Goal: Task Accomplishment & Management: Manage account settings

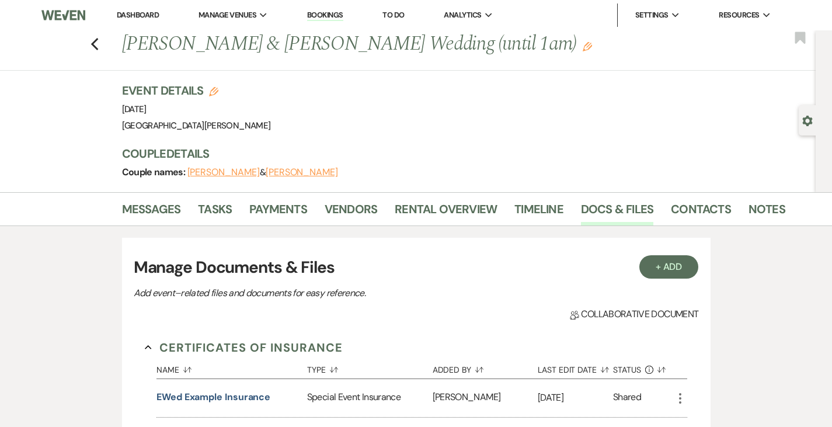
click at [138, 11] on link "Dashboard" at bounding box center [138, 15] width 42 height 10
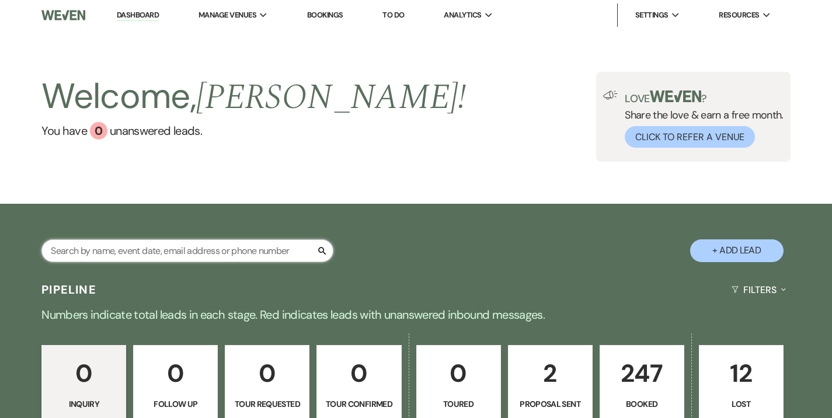
click at [189, 247] on input "text" at bounding box center [187, 250] width 292 height 23
type input "walker"
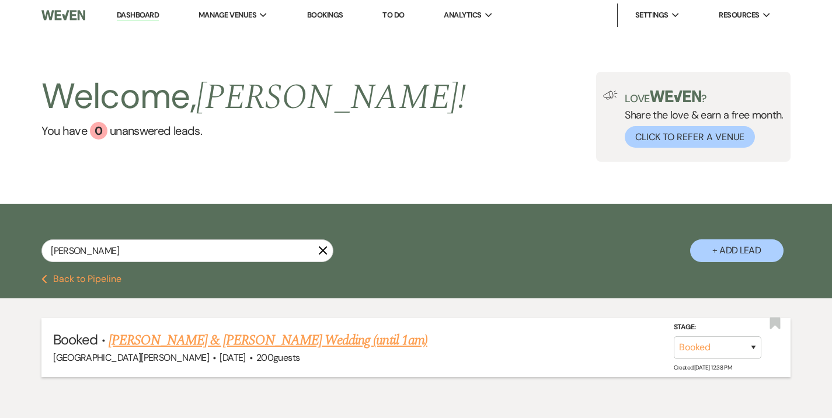
click at [227, 348] on link "Lauren Walker & Ledbetter's Wedding (until 1am)" at bounding box center [268, 340] width 319 height 21
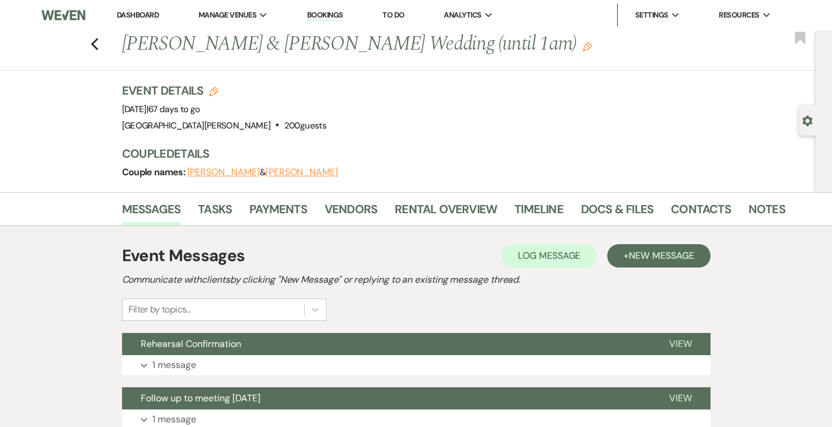
click at [140, 19] on link "Dashboard" at bounding box center [138, 15] width 42 height 10
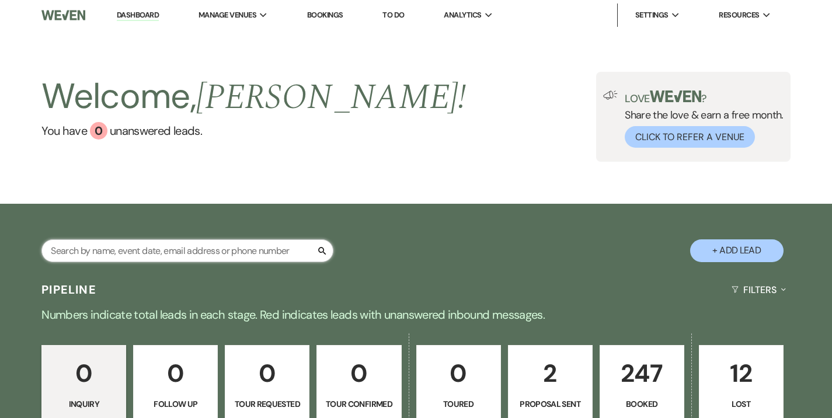
click at [207, 248] on input "text" at bounding box center [187, 250] width 292 height 23
type input "trump"
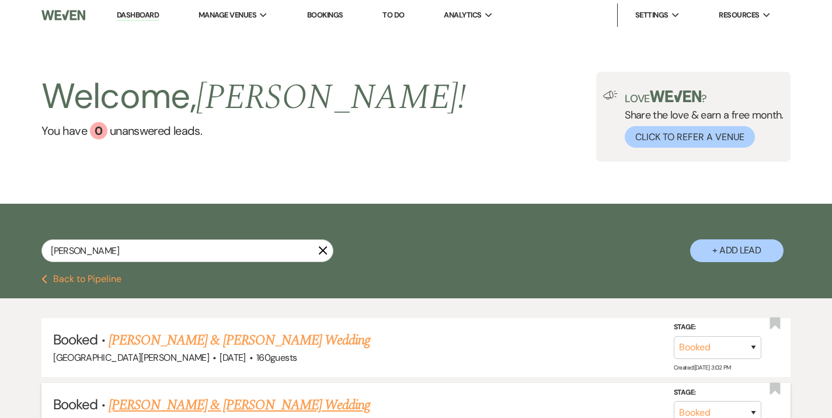
click at [232, 397] on link "Lilly Trump & Austin Dunn's Wedding" at bounding box center [239, 405] width 261 height 21
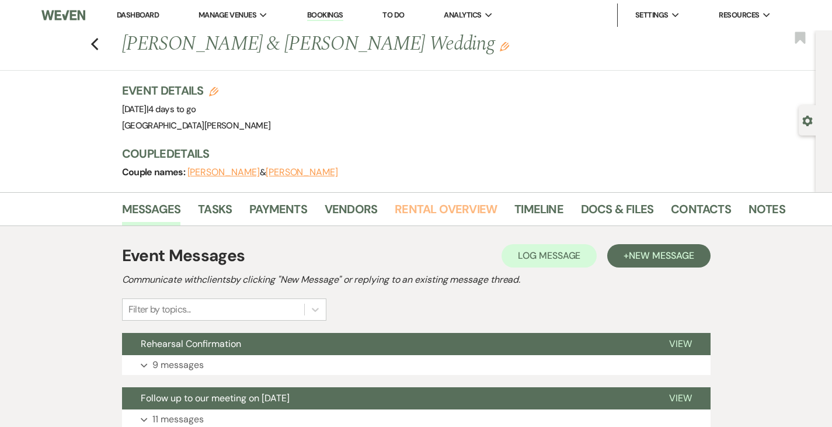
click at [396, 200] on link "Rental Overview" at bounding box center [446, 213] width 102 height 26
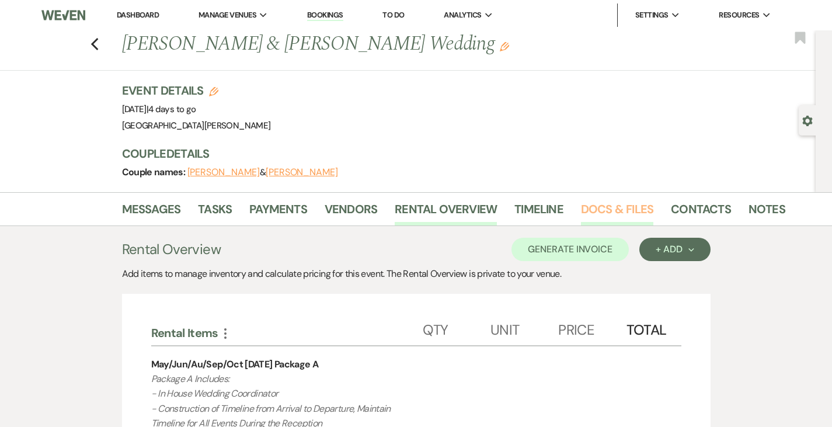
click at [581, 215] on link "Docs & Files" at bounding box center [617, 213] width 72 height 26
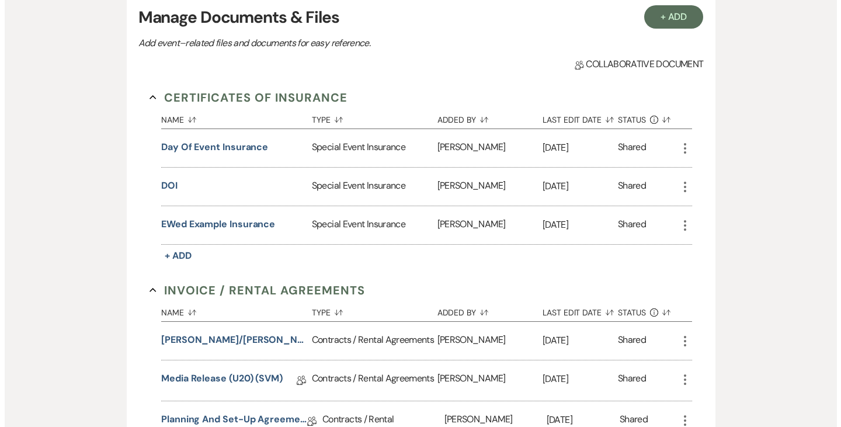
scroll to position [250, 0]
click at [156, 336] on button "Trump/Dunn Wedding" at bounding box center [229, 339] width 146 height 14
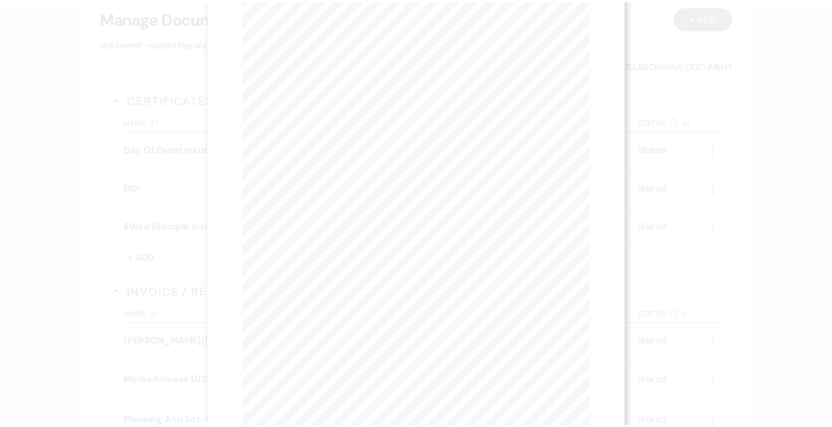
scroll to position [0, 0]
click at [590, 29] on icon "X" at bounding box center [590, 31] width 11 height 11
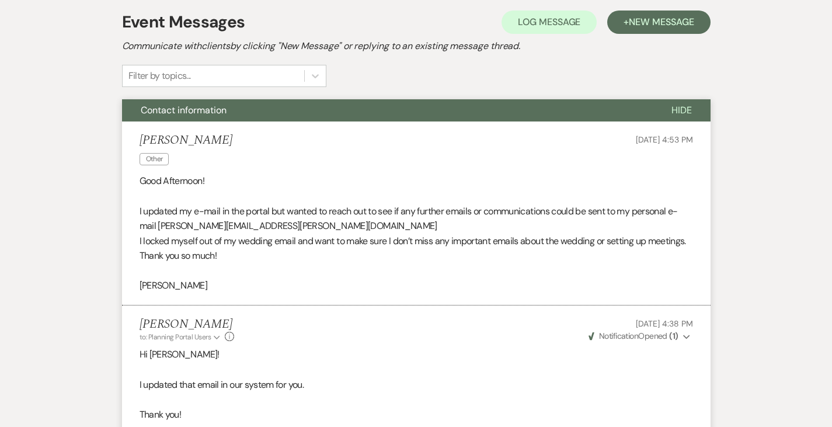
scroll to position [308, 0]
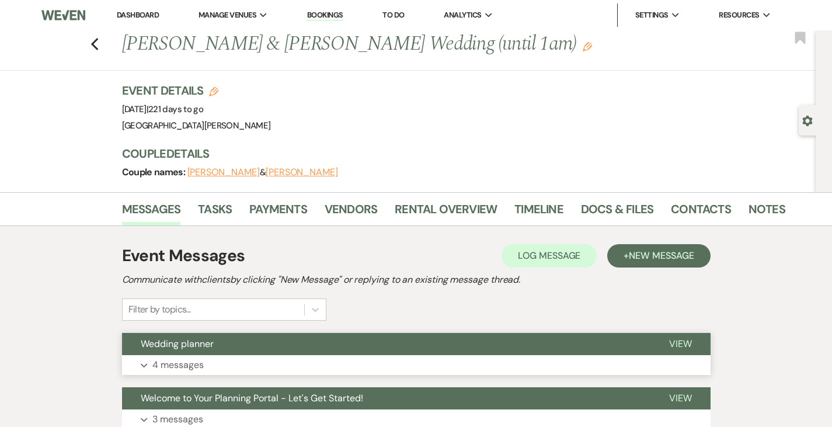
click at [224, 350] on button "Wedding planner" at bounding box center [386, 344] width 528 height 22
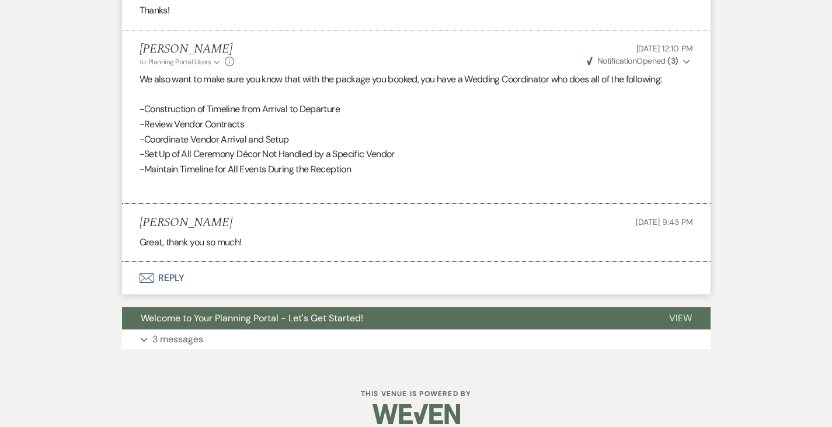
scroll to position [546, 0]
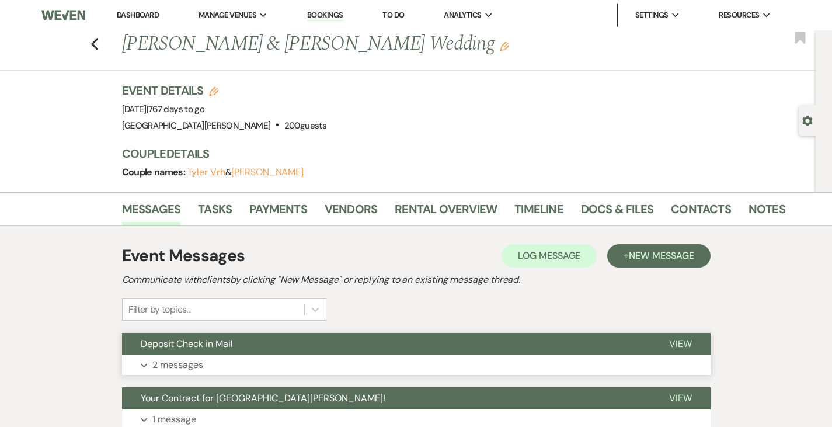
click at [277, 358] on button "Expand 2 messages" at bounding box center [416, 365] width 588 height 20
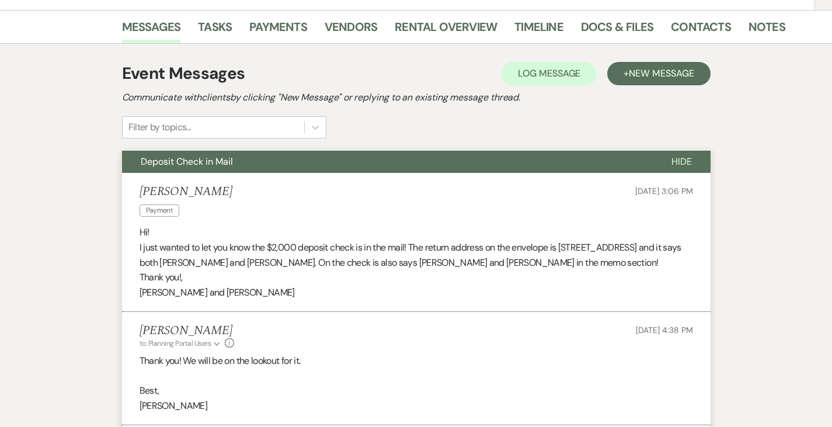
scroll to position [211, 0]
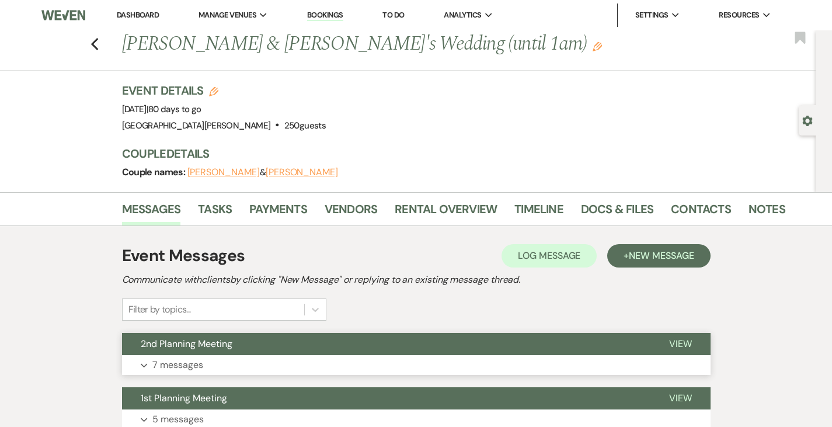
click at [375, 365] on button "Expand 7 messages" at bounding box center [416, 365] width 588 height 20
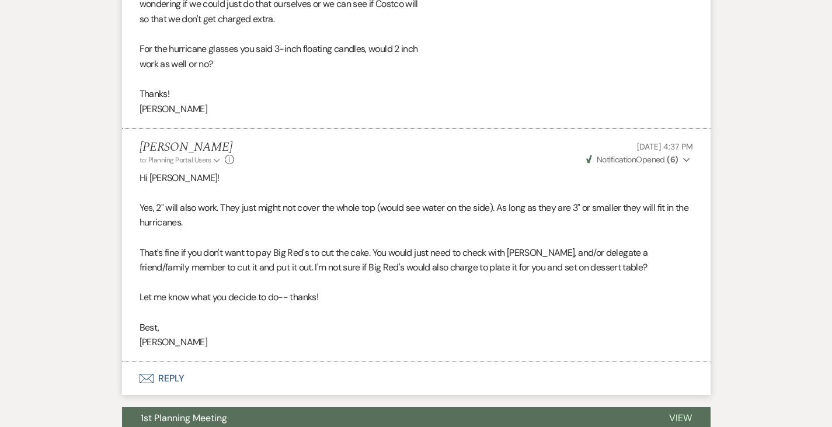
scroll to position [1525, 0]
